Goal: Find specific page/section: Find specific page/section

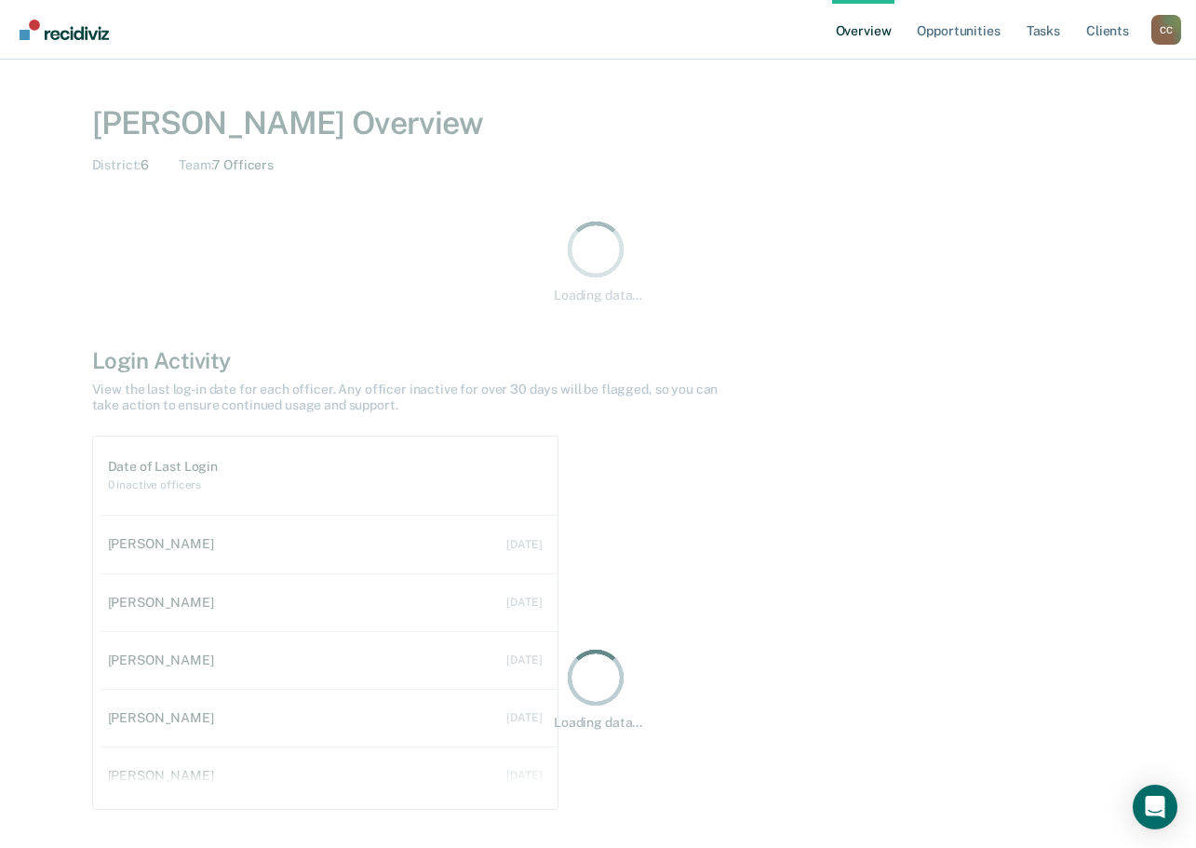
click at [1169, 27] on div "C C" at bounding box center [1166, 30] width 30 height 30
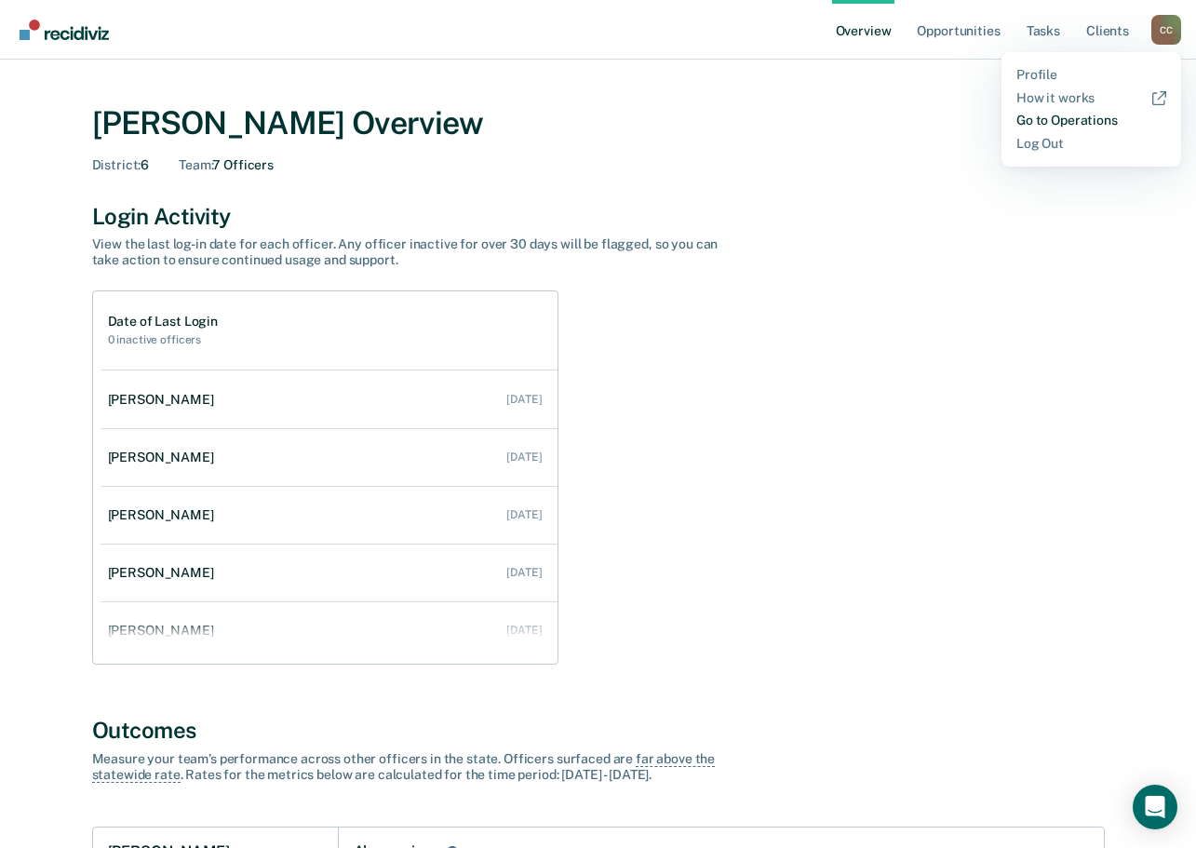
click at [1049, 120] on link "Go to Operations" at bounding box center [1091, 121] width 150 height 16
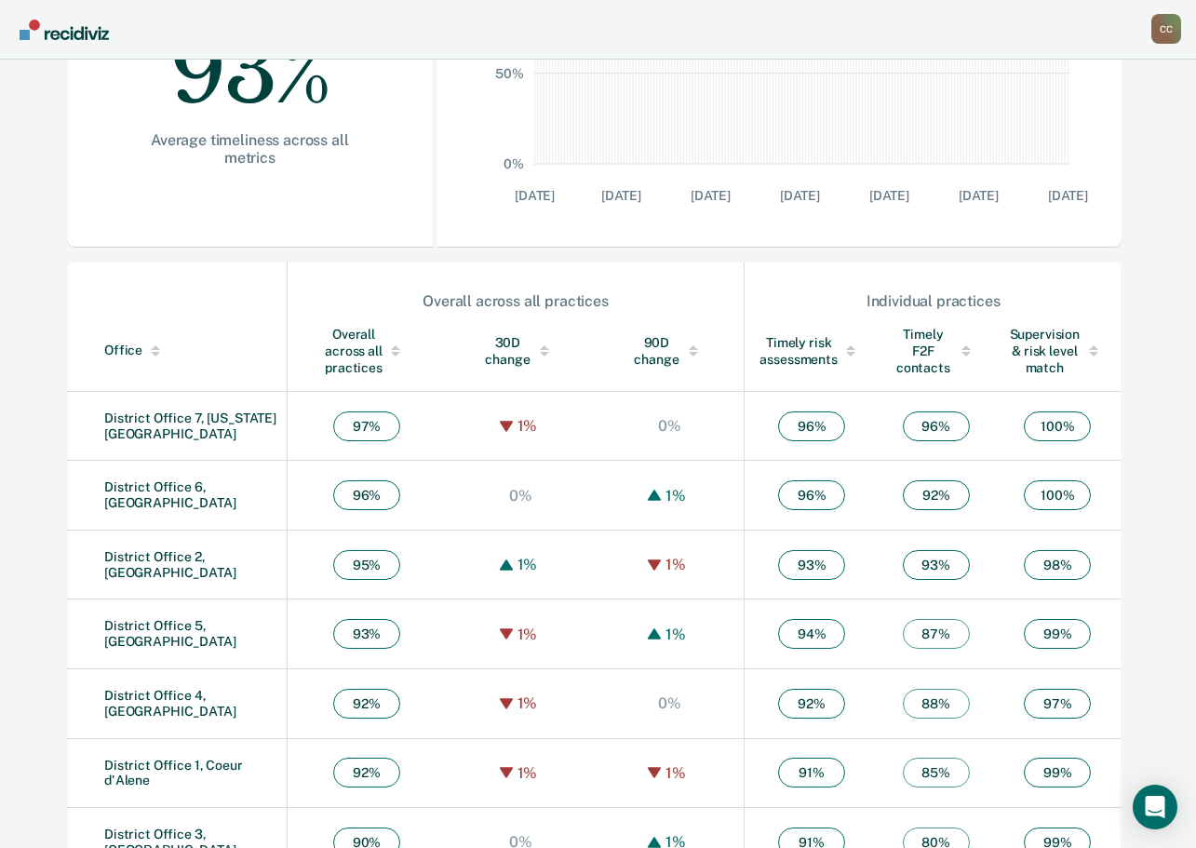
scroll to position [465, 0]
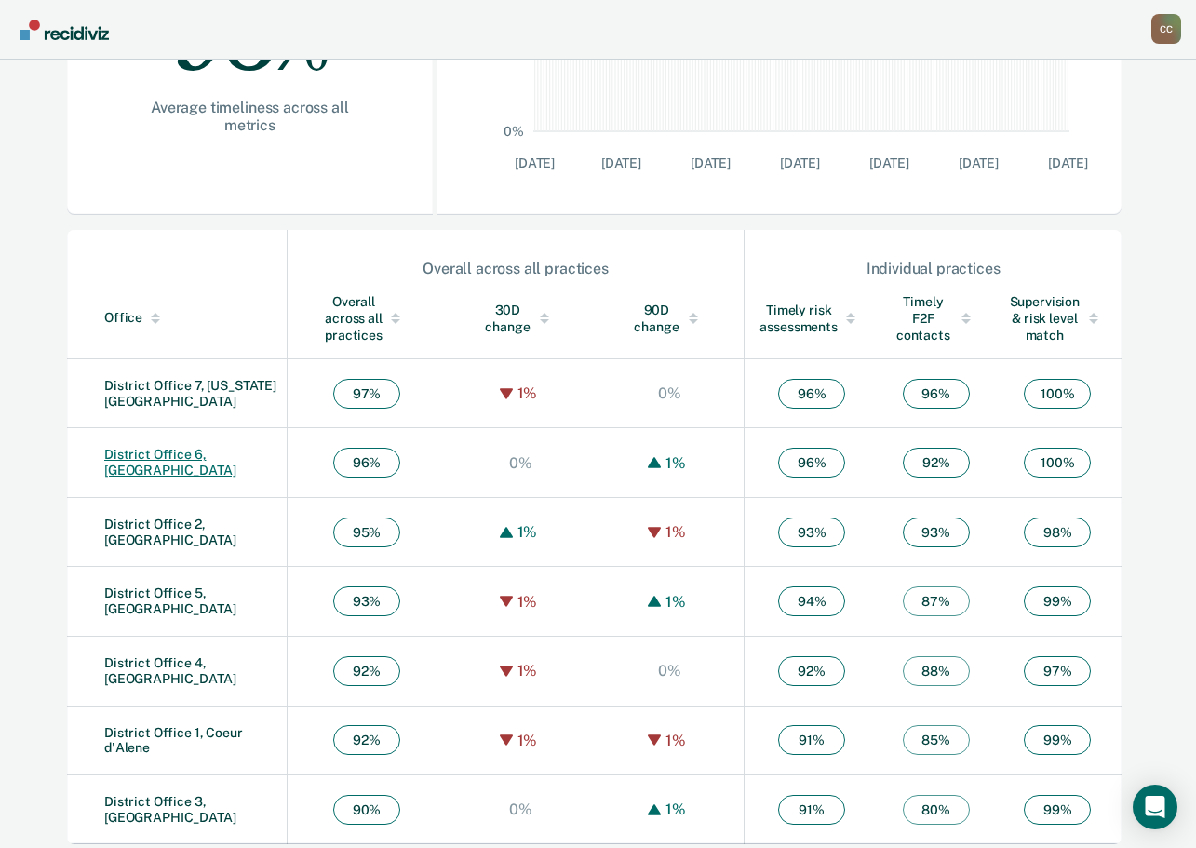
click at [216, 461] on link "District Office 6, [GEOGRAPHIC_DATA]" at bounding box center [170, 462] width 132 height 31
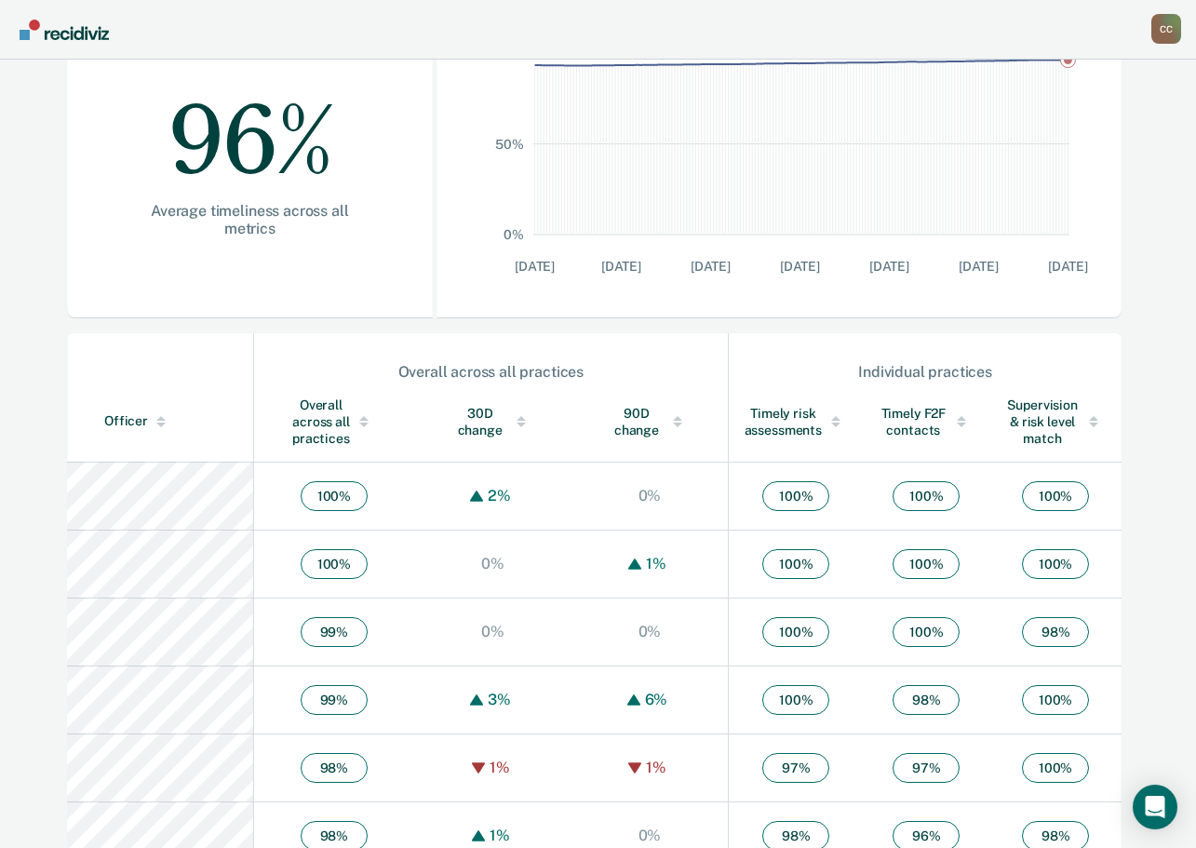
scroll to position [283, 0]
